Goal: Register for event/course

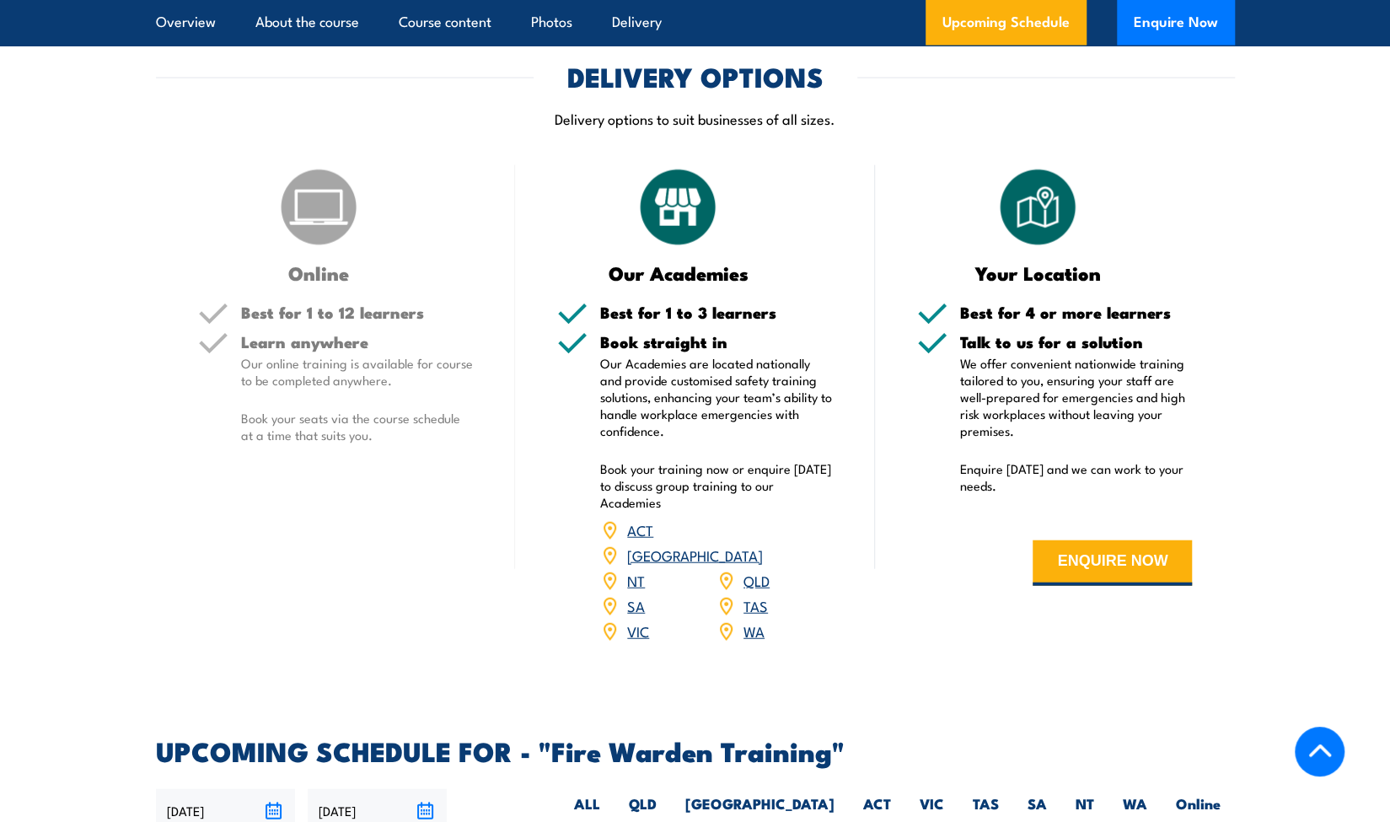
scroll to position [2423, 0]
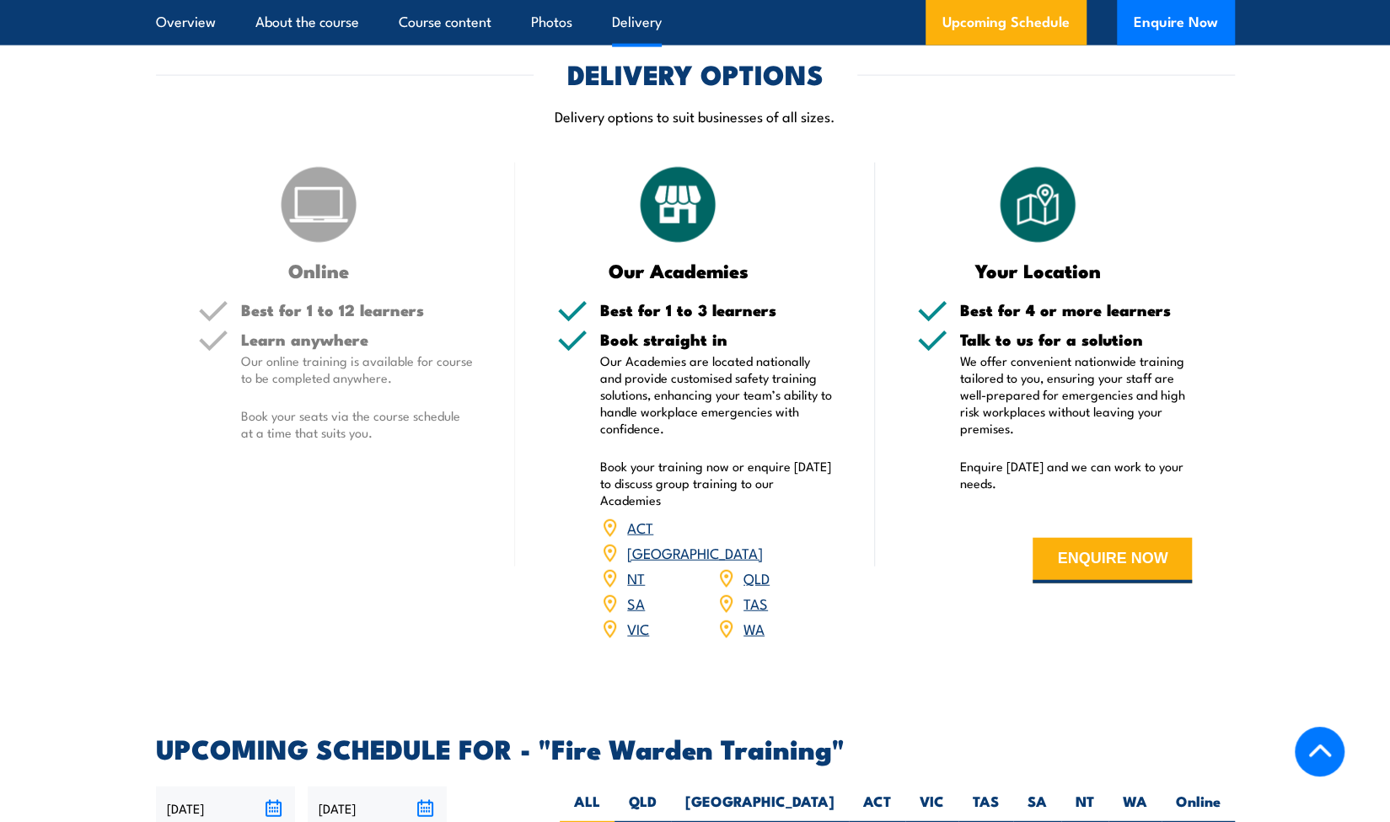
click at [317, 399] on div "Learn anywhere Our online training is available for course to be completed anyw…" at bounding box center [357, 399] width 233 height 137
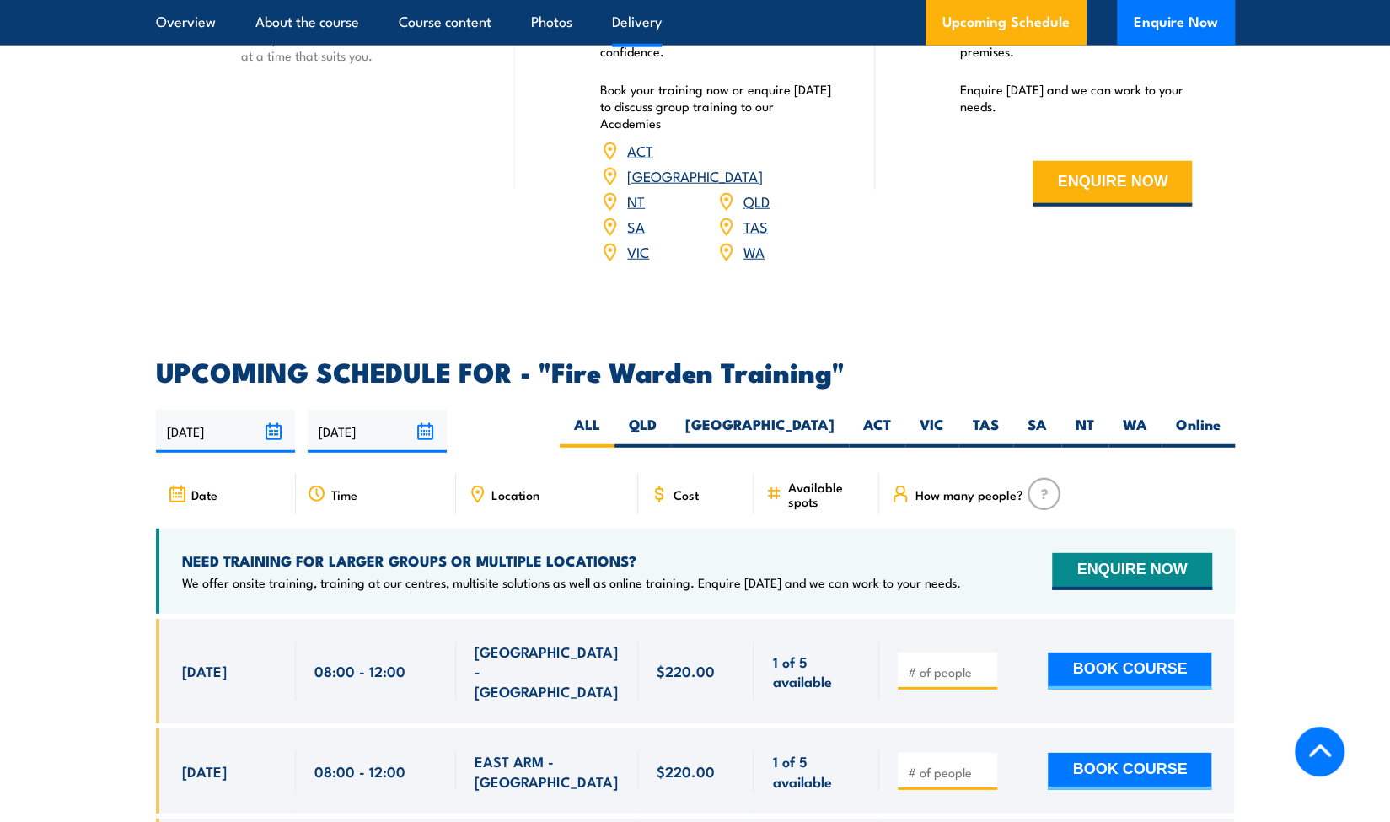
scroll to position [2802, 0]
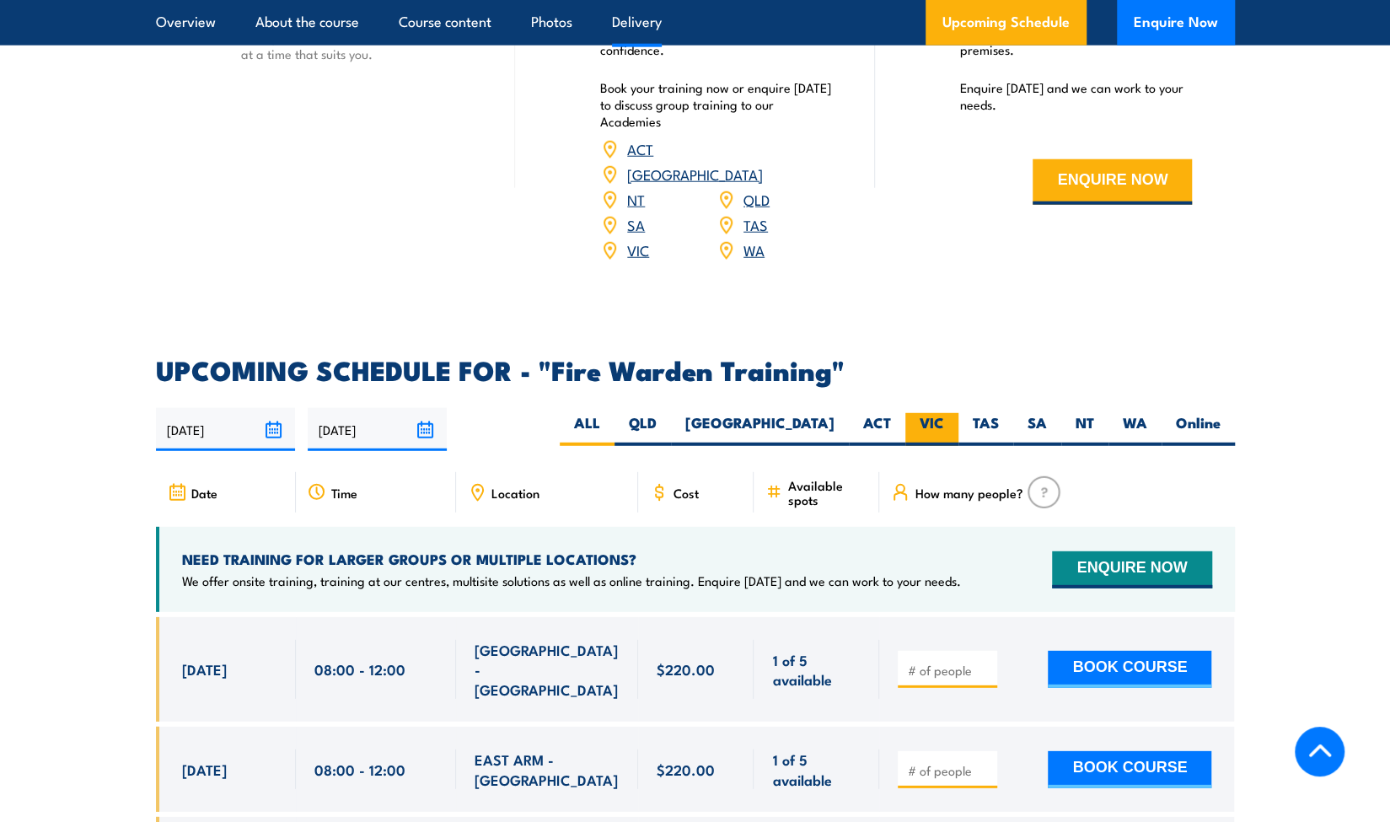
click at [945, 413] on label "VIC" at bounding box center [931, 429] width 53 height 33
click at [945, 413] on input "VIC" at bounding box center [949, 418] width 11 height 11
radio input "true"
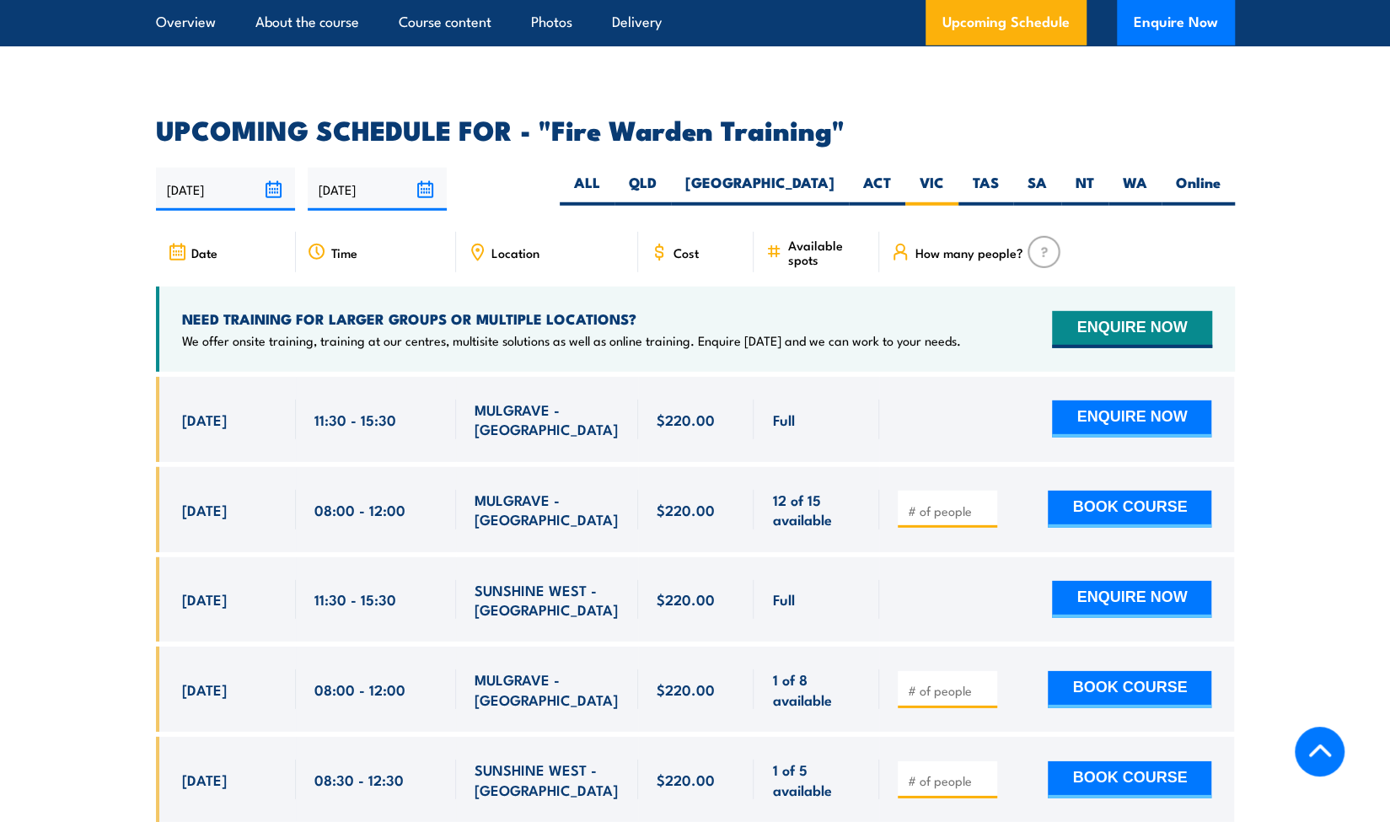
scroll to position [3038, 0]
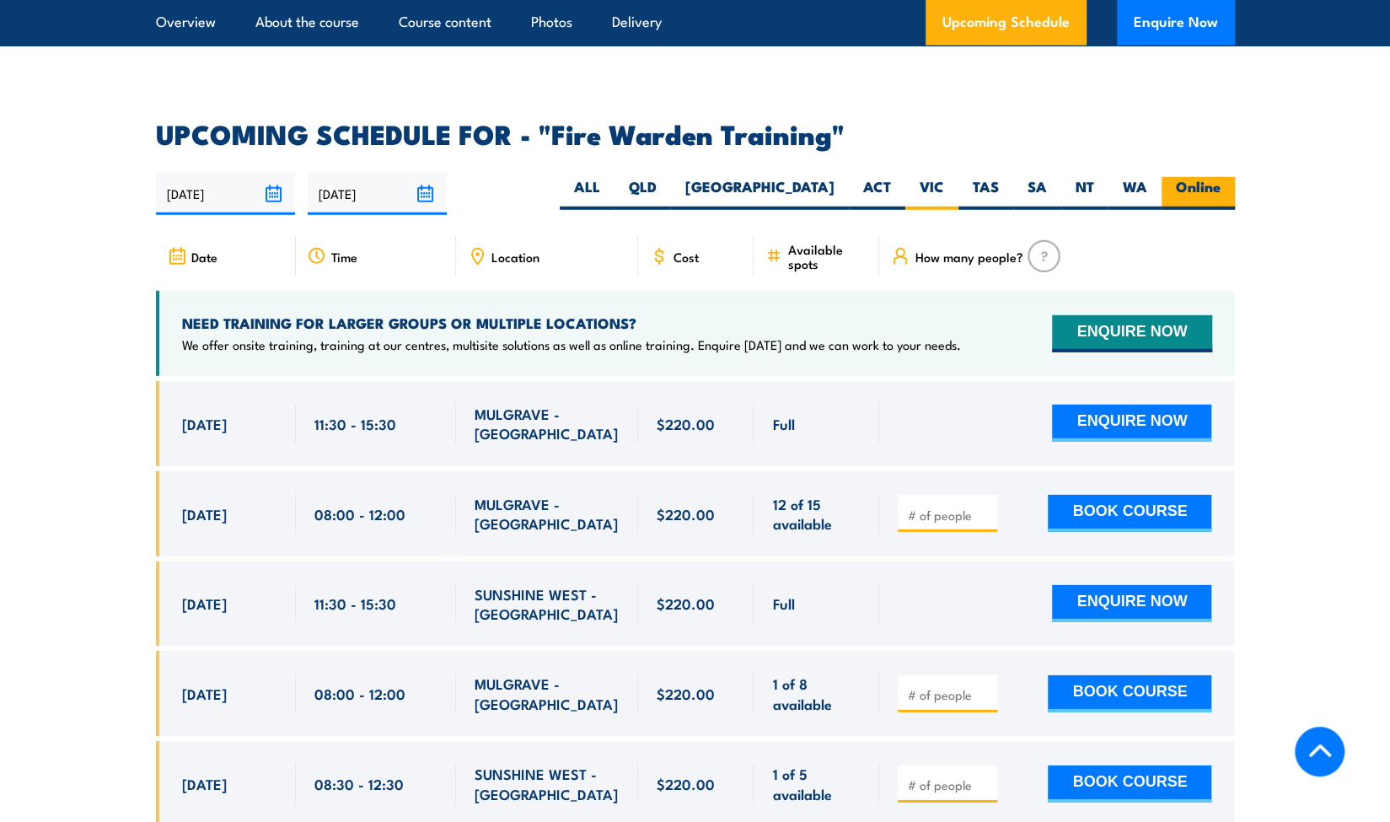
click at [1190, 177] on label "Online" at bounding box center [1197, 193] width 73 height 33
click at [1220, 177] on input "Online" at bounding box center [1225, 182] width 11 height 11
radio input "true"
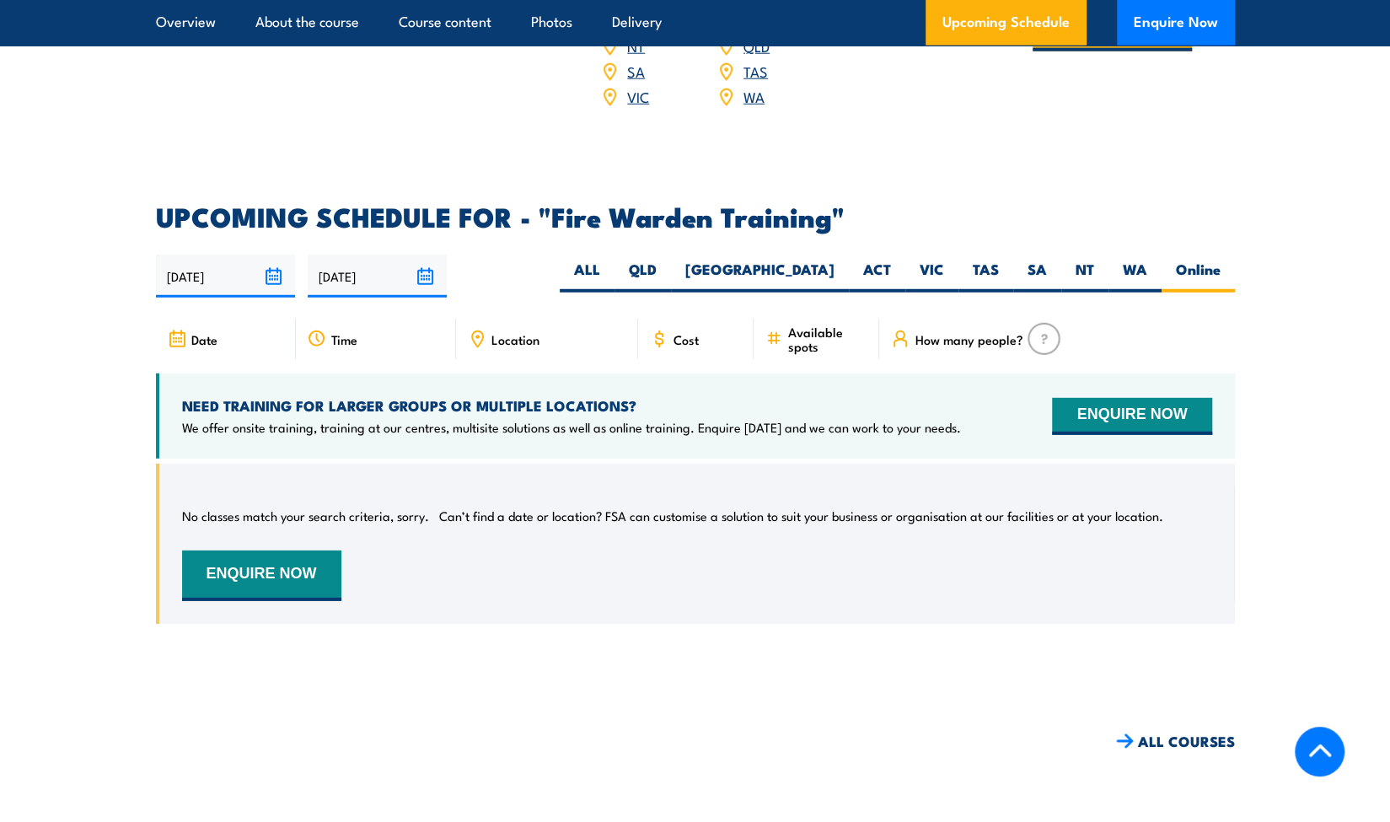
scroll to position [2954, 0]
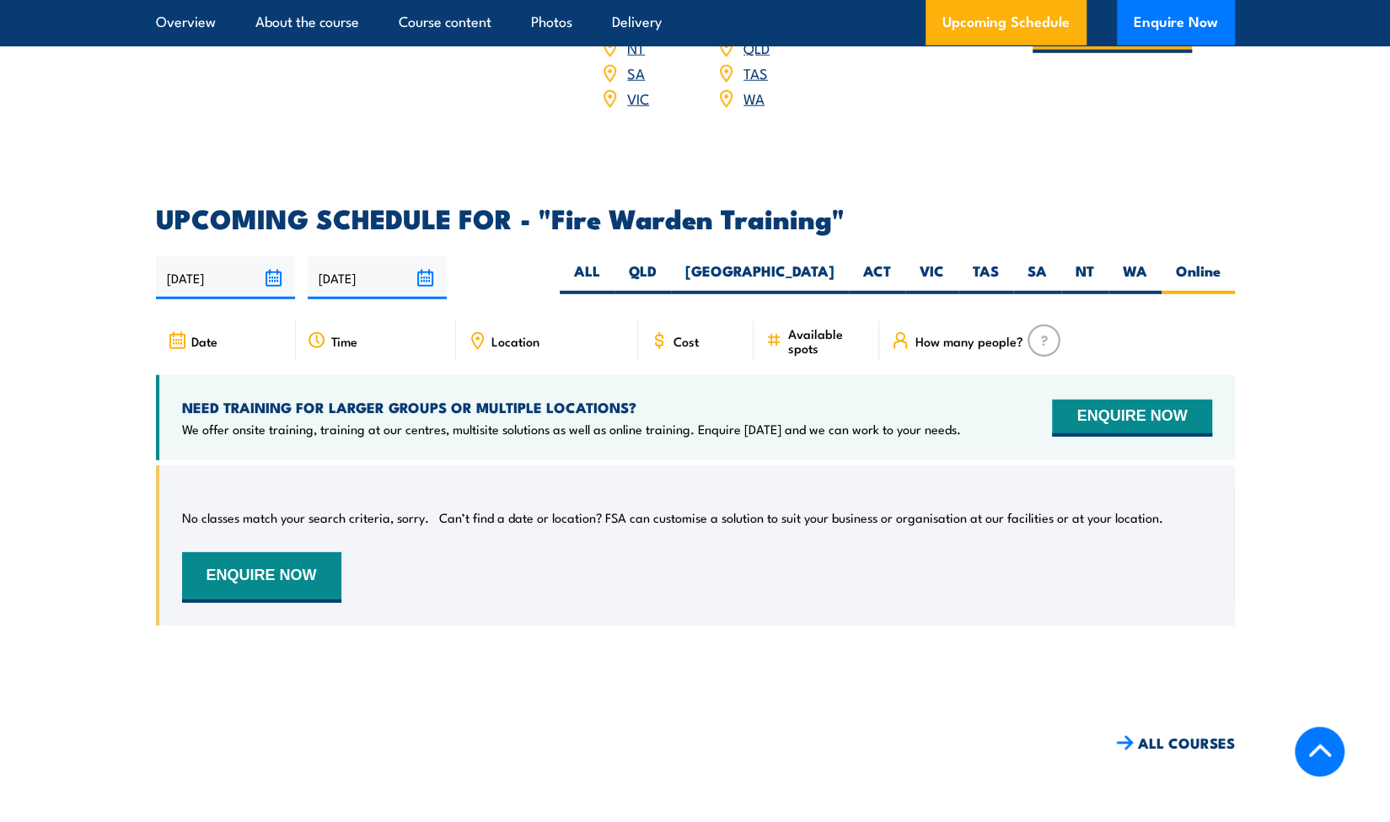
click at [476, 536] on div "No classes match your search criteria, sorry. Can’t find a date or location? FS…" at bounding box center [697, 545] width 1030 height 115
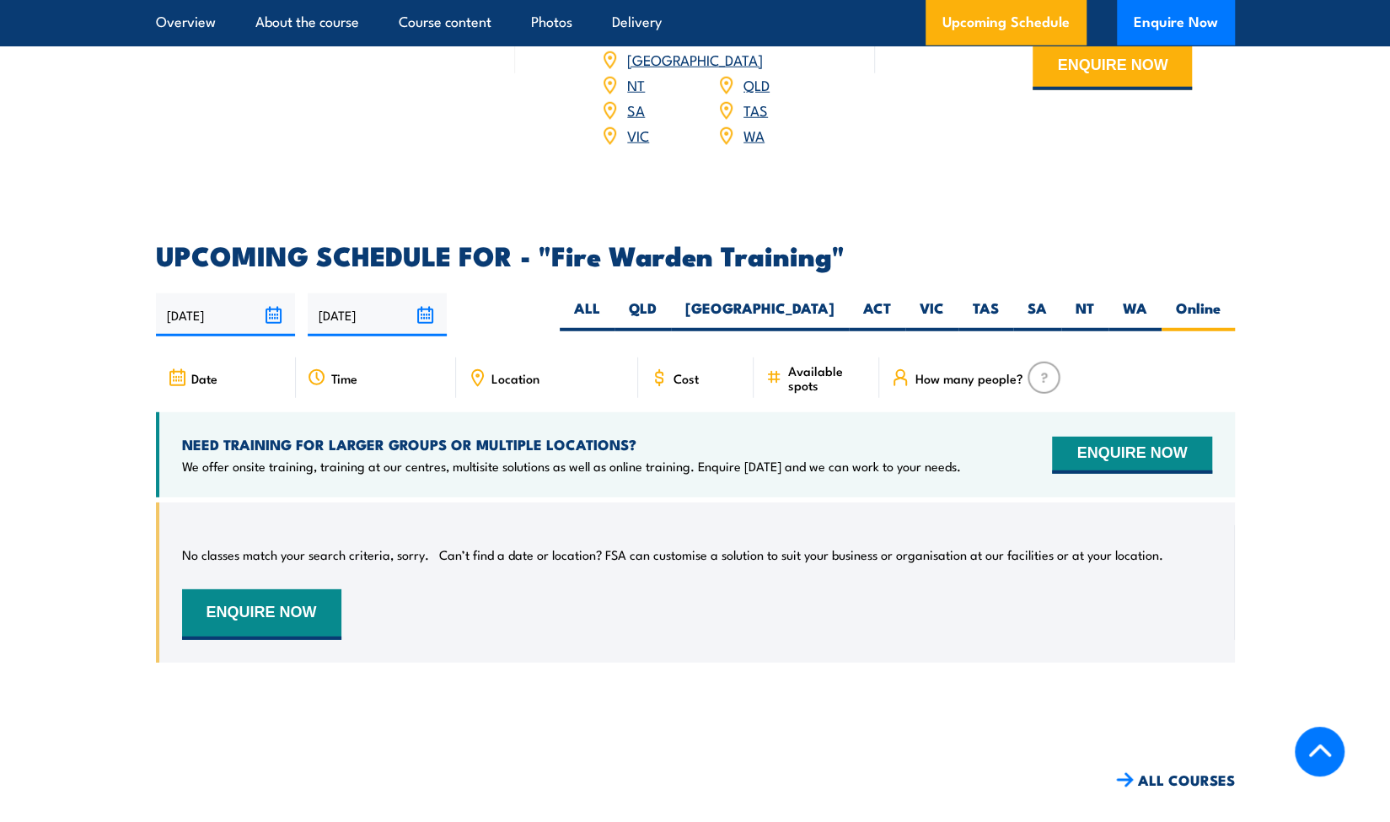
scroll to position [2656, 0]
